Goal: Information Seeking & Learning: Learn about a topic

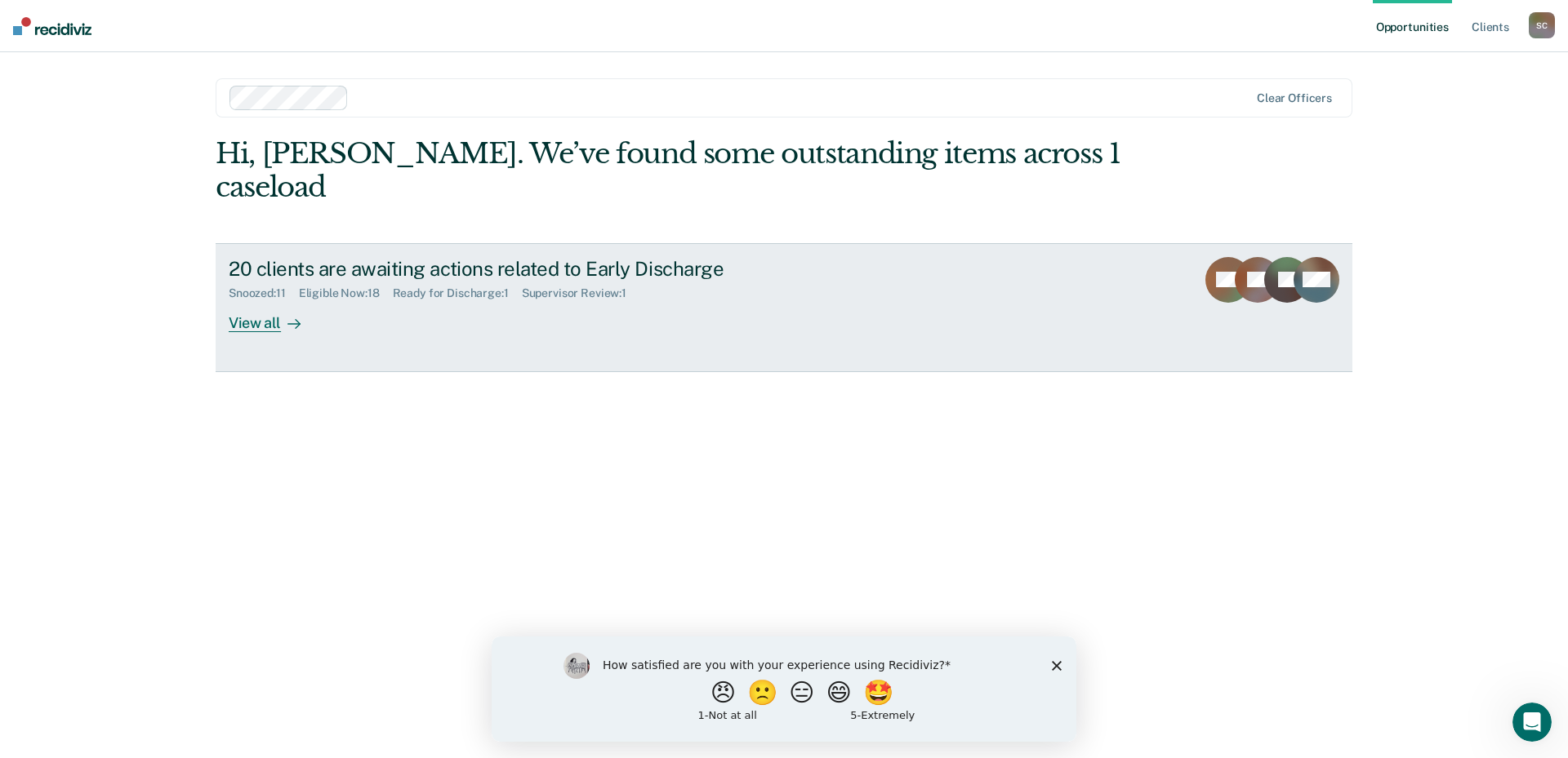
click at [249, 300] on div "View all" at bounding box center [274, 316] width 92 height 31
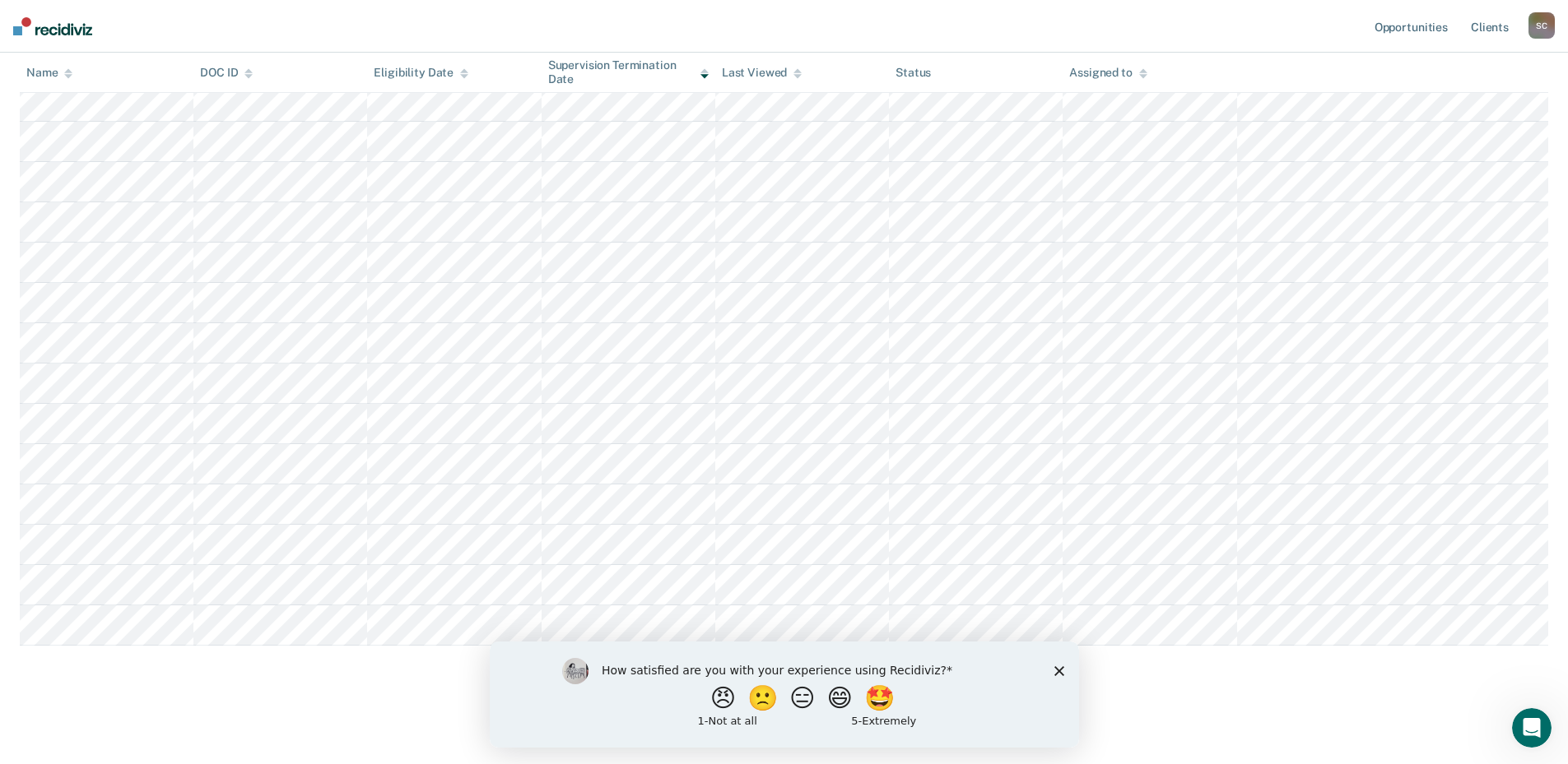
scroll to position [60, 0]
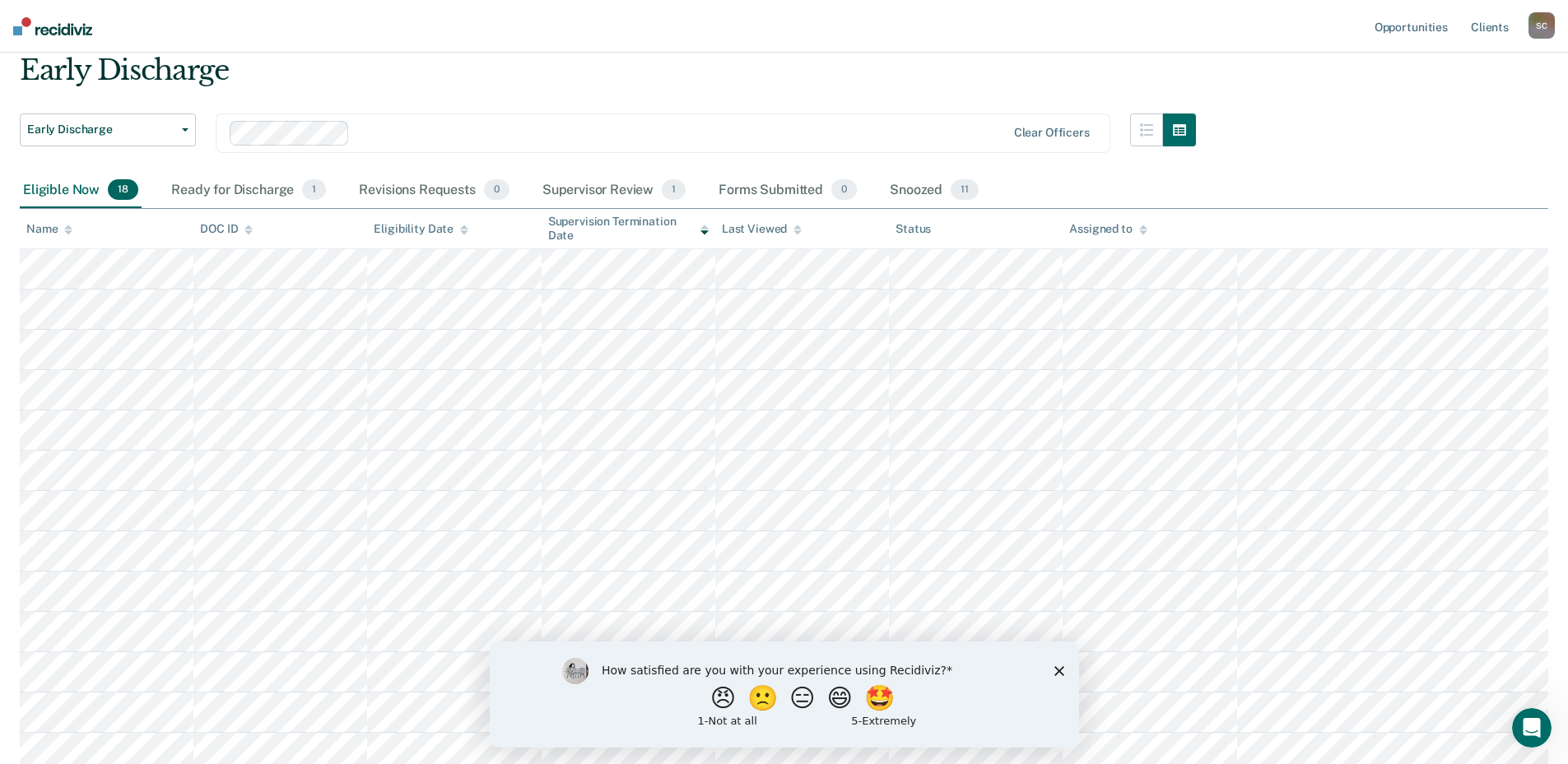
click at [58, 228] on div "Name" at bounding box center [49, 229] width 46 height 14
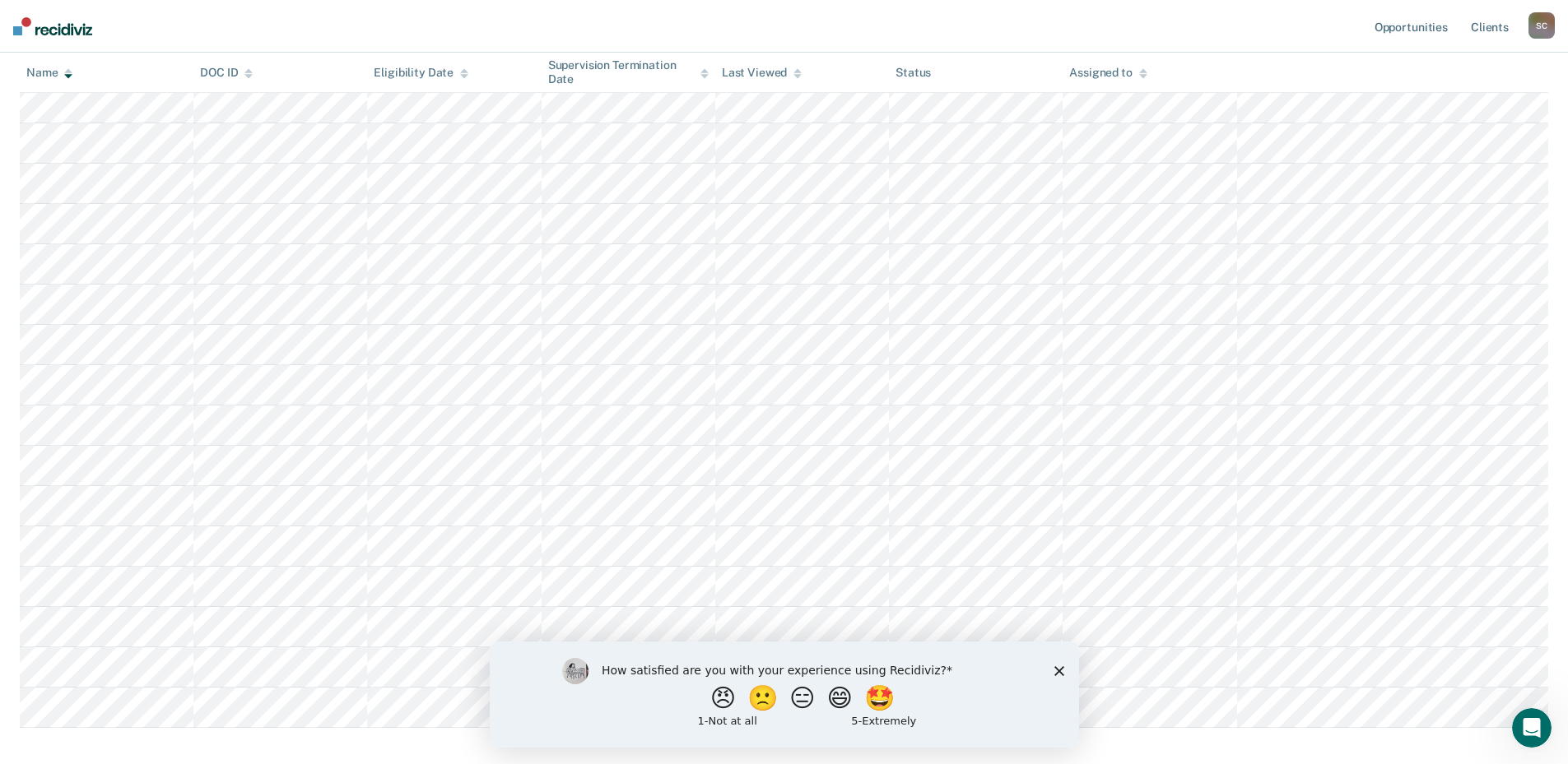
scroll to position [389, 0]
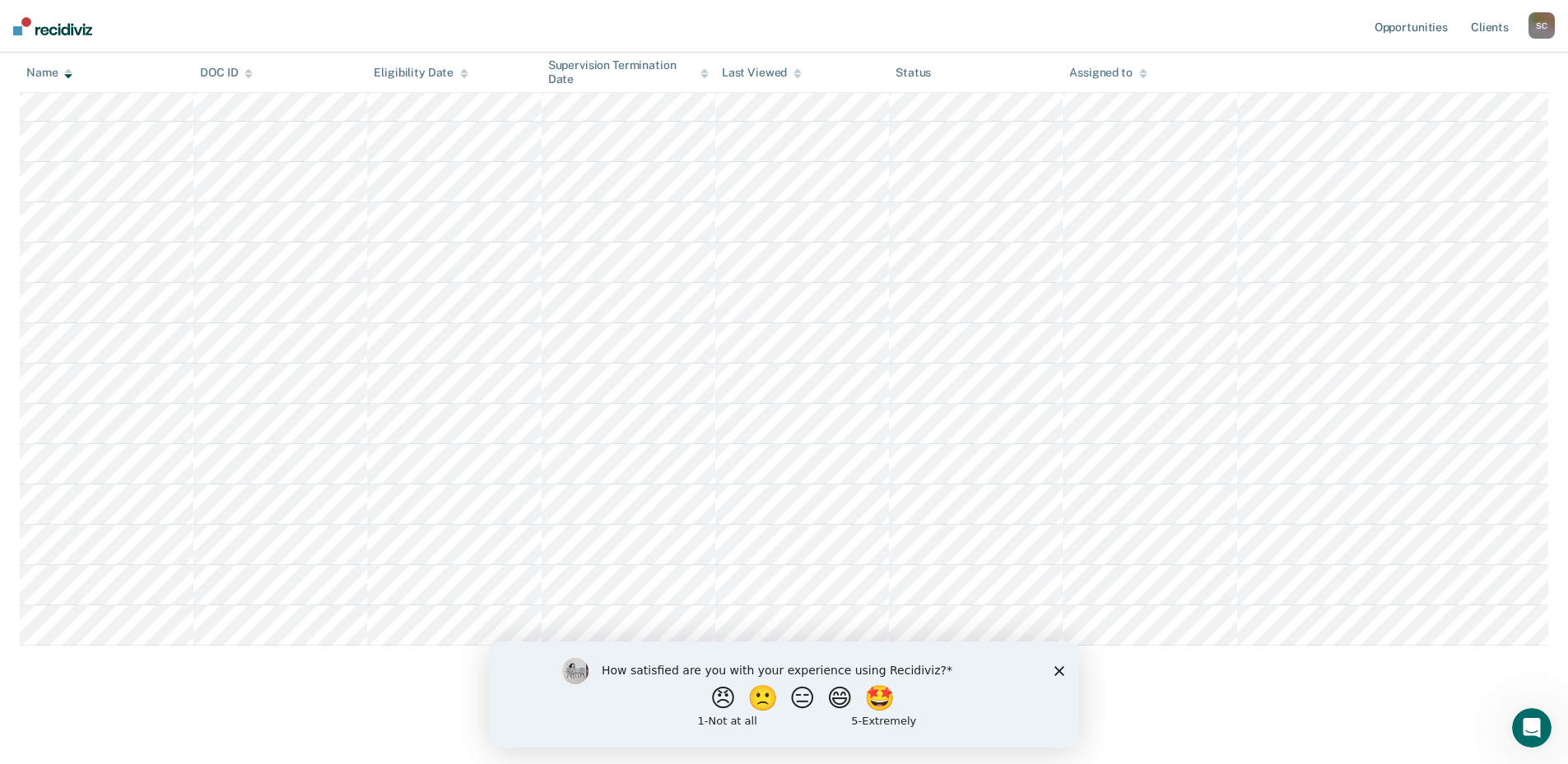
click at [1049, 672] on div "How satisfied are you with your experience using Recidiviz? 😠 🙁 😑 😄 🤩 1 - Not a…" at bounding box center [784, 694] width 589 height 106
click at [1058, 673] on icon "Close survey" at bounding box center [1058, 670] width 10 height 10
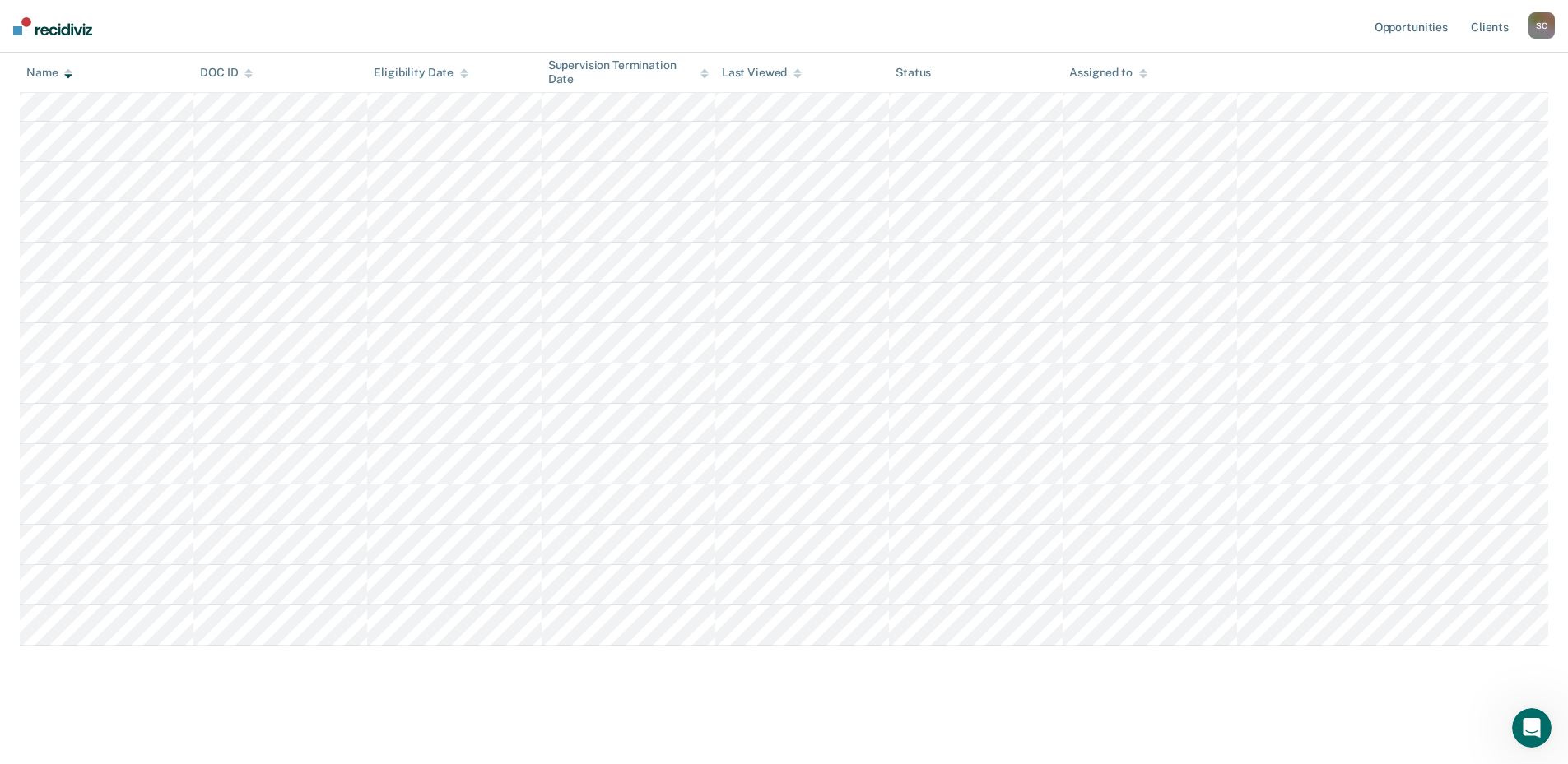
scroll to position [0, 0]
